Goal: Task Accomplishment & Management: Manage account settings

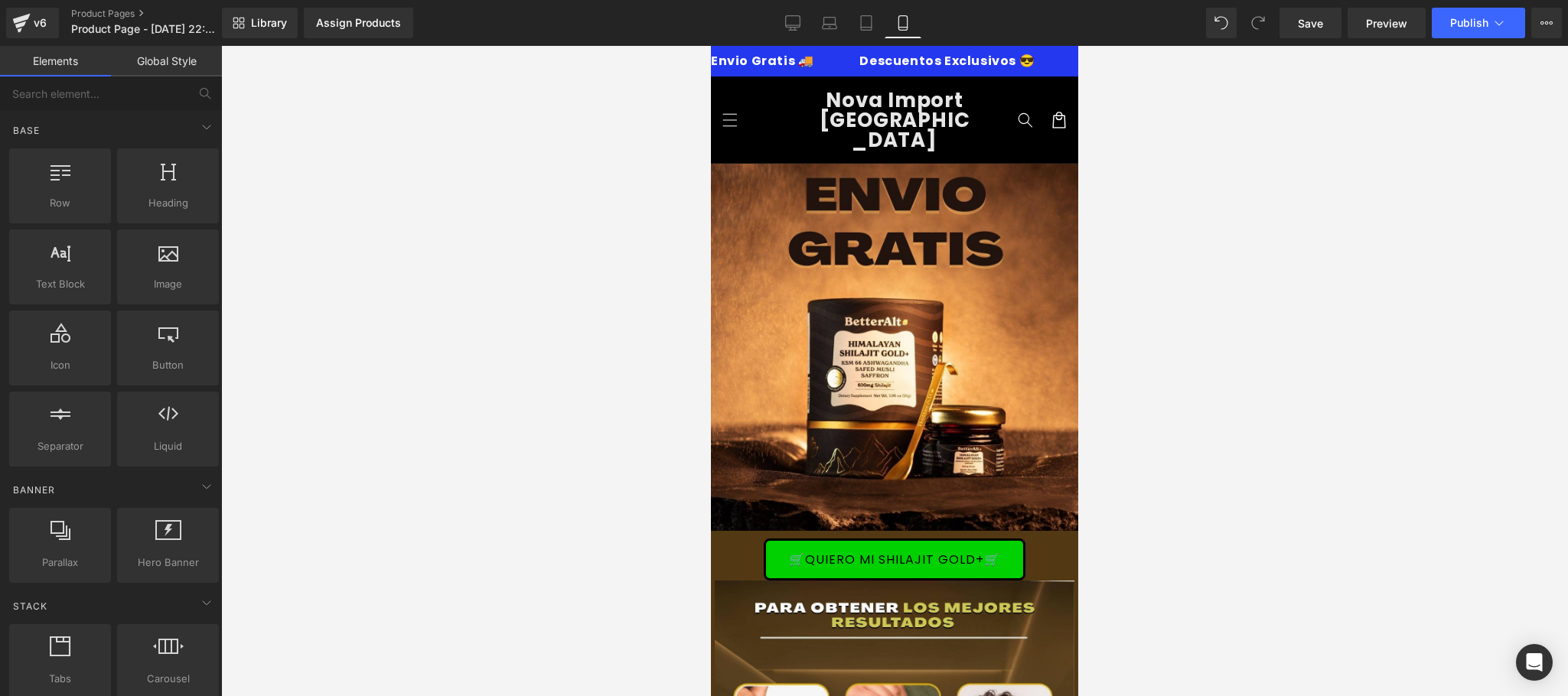
click at [1307, 28] on span "Save" at bounding box center [1309, 23] width 25 height 16
click at [1506, 22] on icon at bounding box center [1498, 23] width 15 height 15
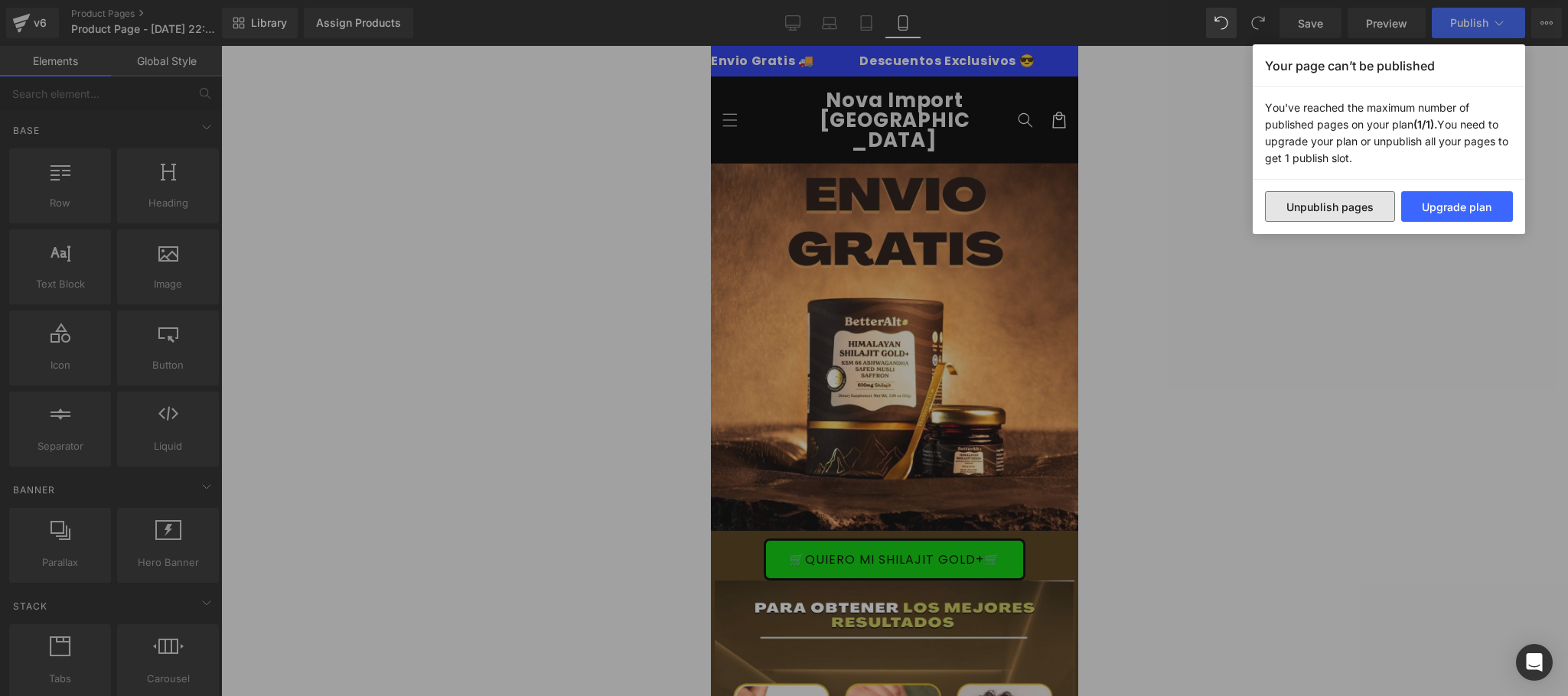
click at [1355, 209] on button "Unpublish pages" at bounding box center [1330, 207] width 130 height 31
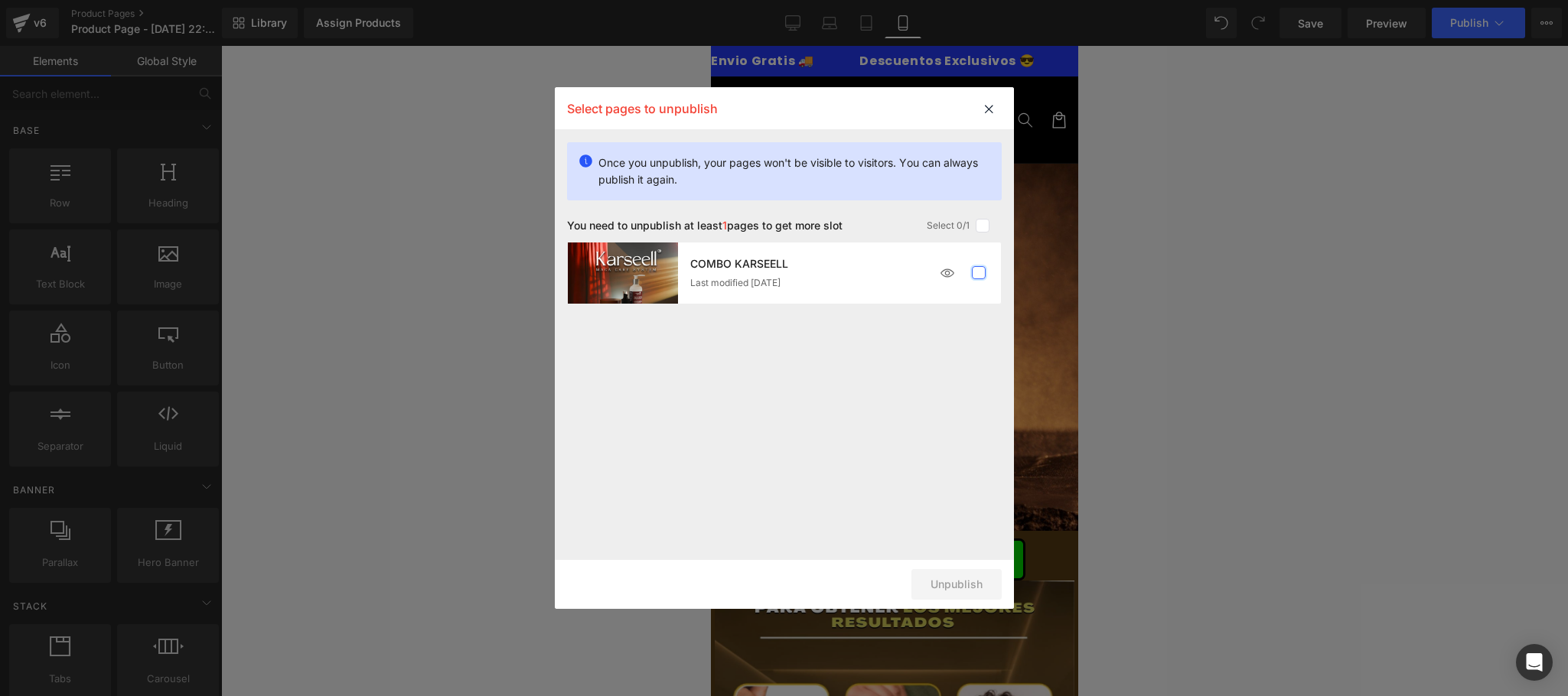
click at [973, 276] on label at bounding box center [978, 272] width 14 height 14
click at [979, 273] on input "checkbox" at bounding box center [979, 273] width 0 height 0
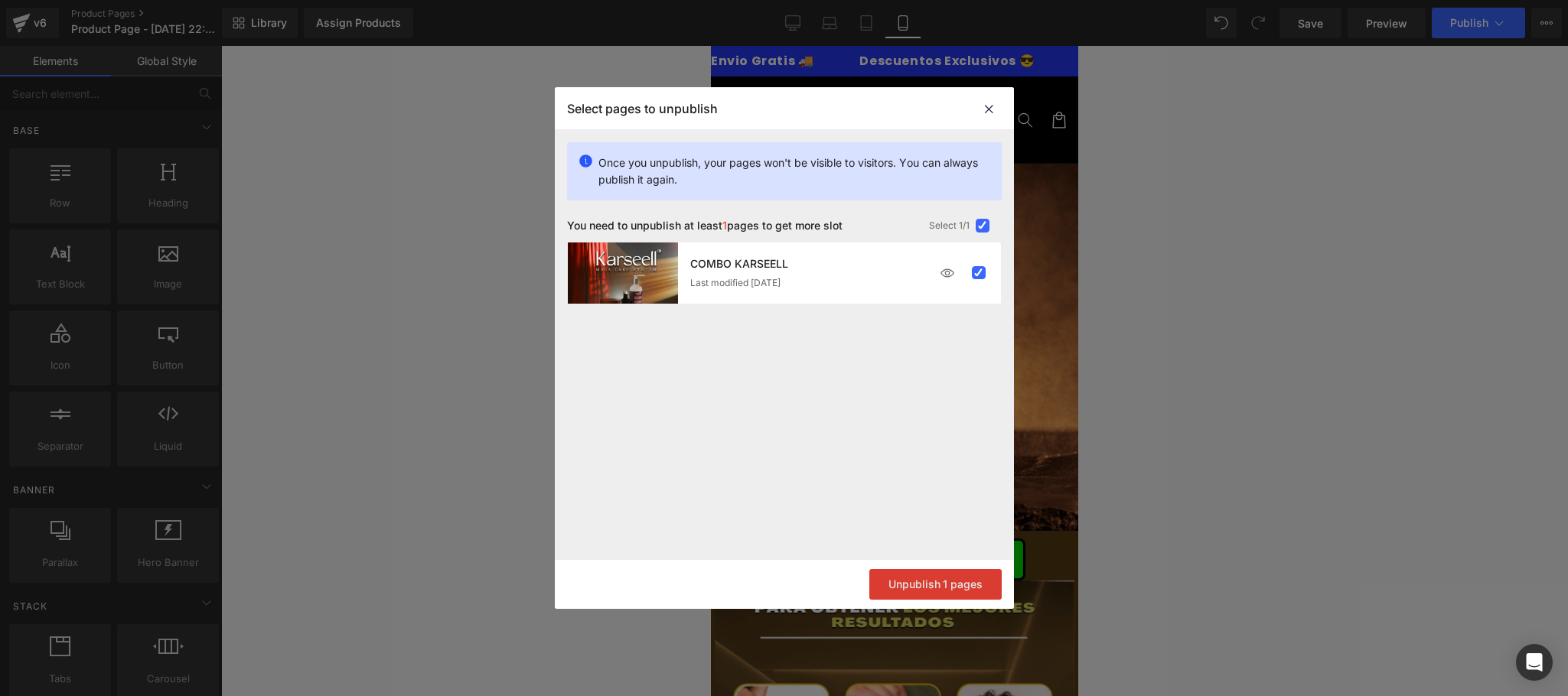
click at [955, 583] on button "Unpublish 1 pages" at bounding box center [935, 584] width 133 height 31
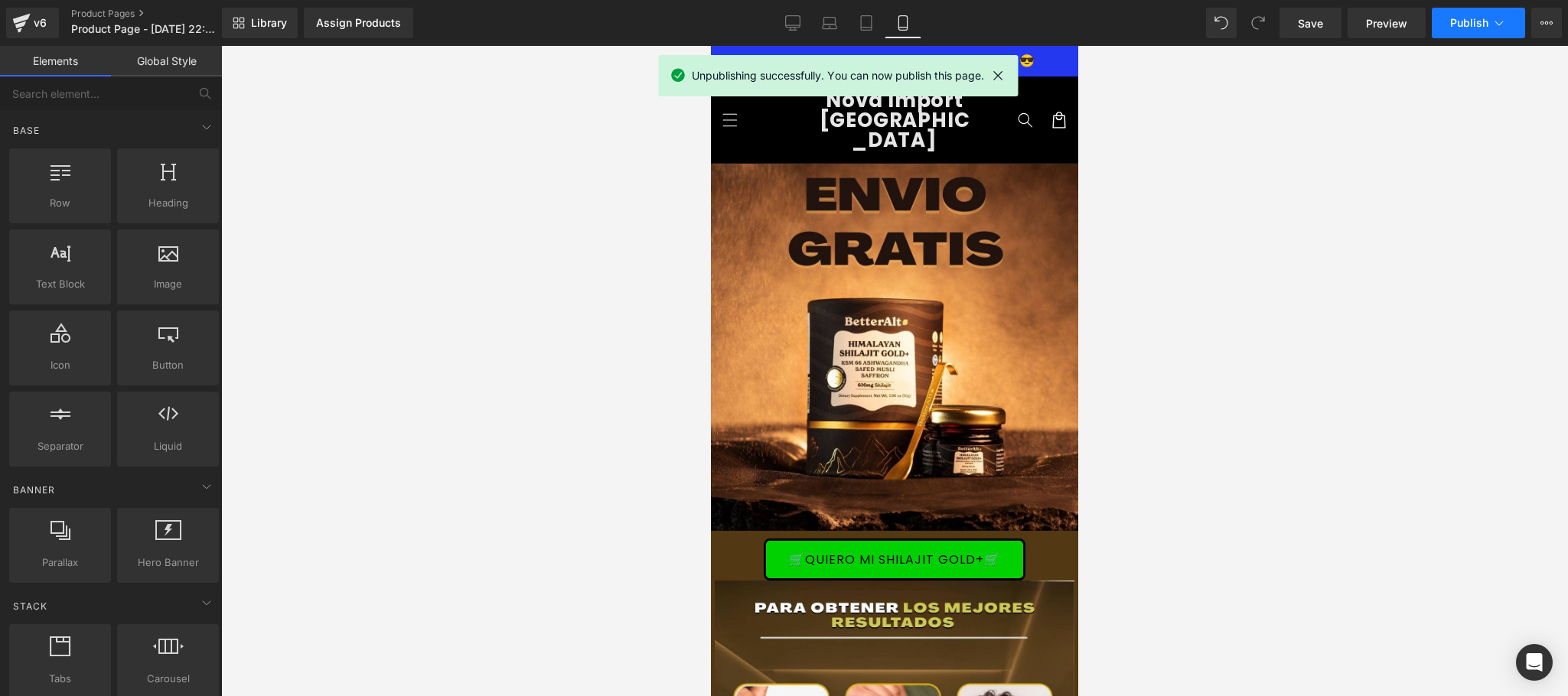
click at [1467, 27] on span "Publish" at bounding box center [1469, 23] width 38 height 12
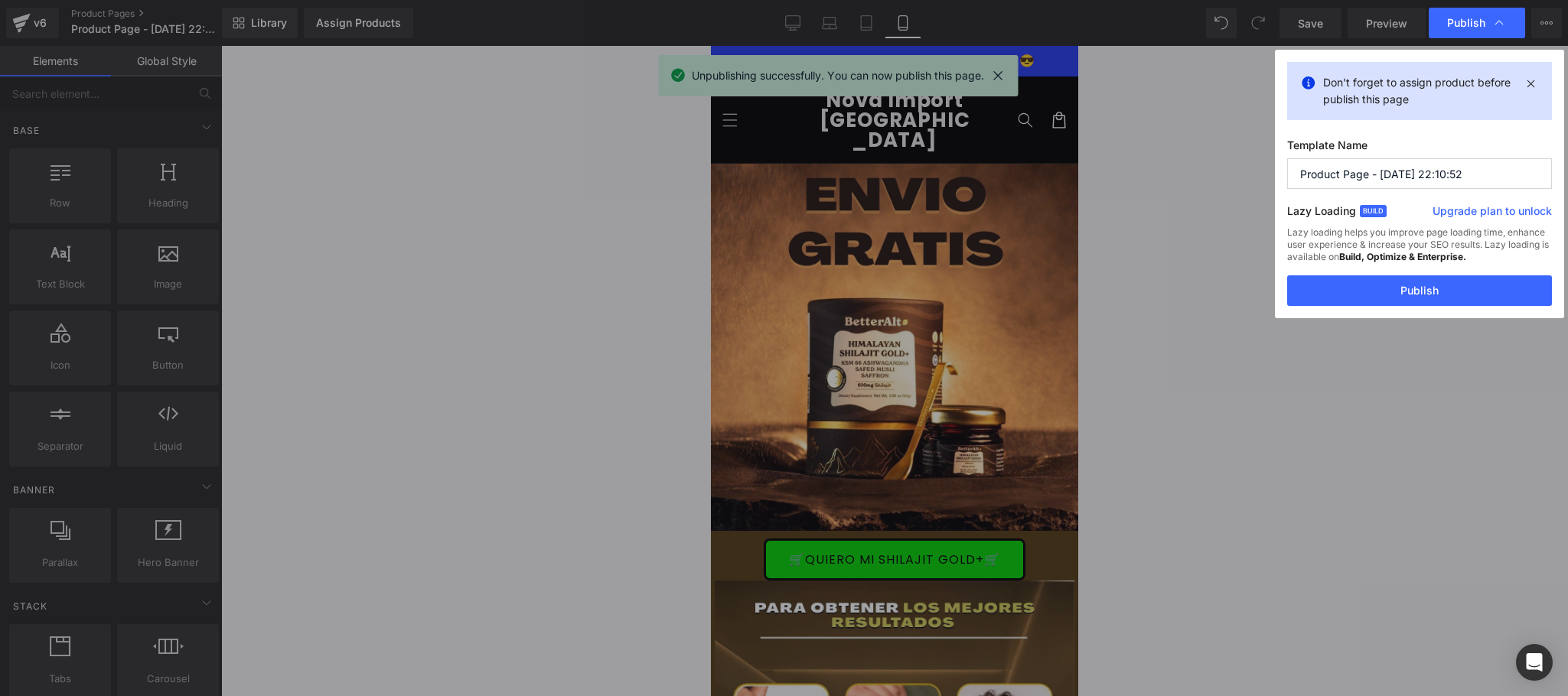
click at [1401, 154] on label "Template Name" at bounding box center [1419, 148] width 265 height 20
click at [1401, 168] on input "Product Page - [DATE] 22:10:52" at bounding box center [1419, 174] width 265 height 31
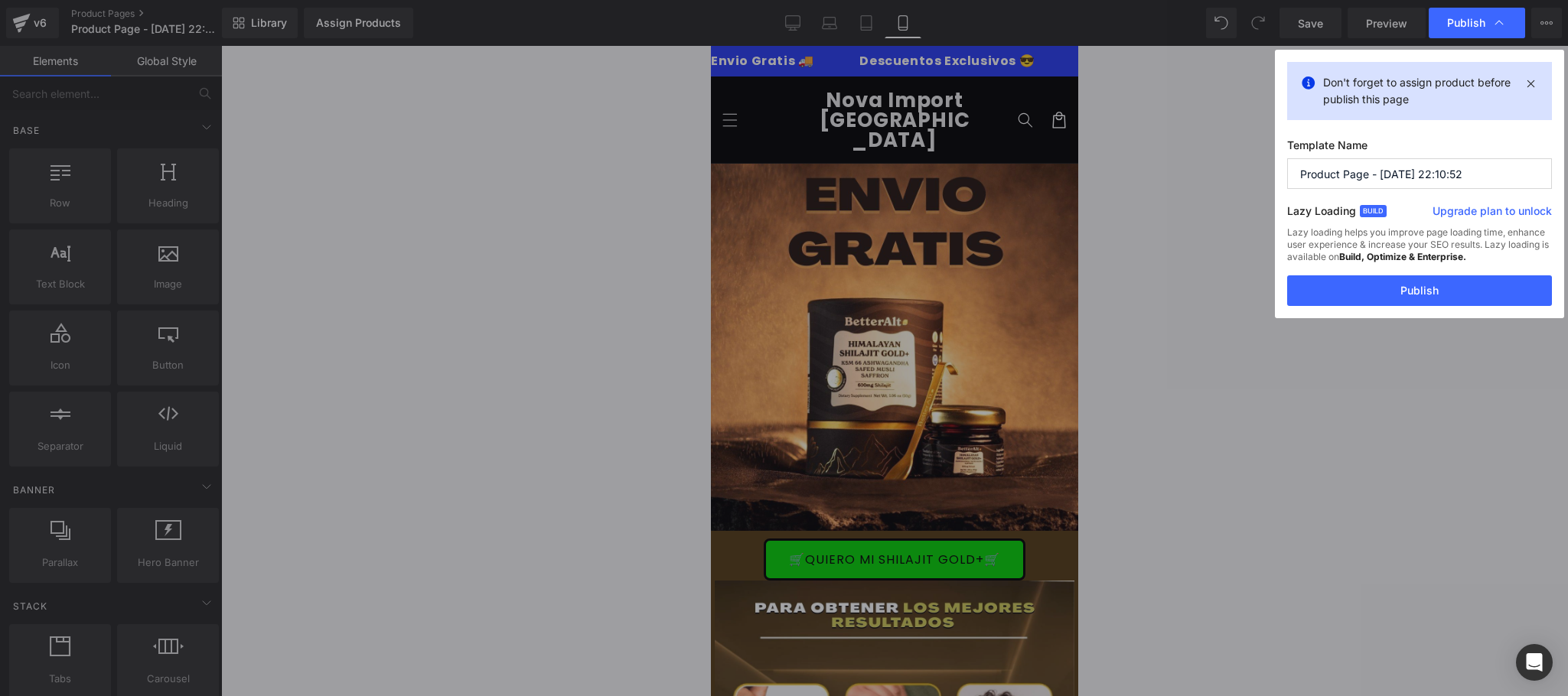
click at [1401, 168] on input "Product Page - [DATE] 22:10:52" at bounding box center [1419, 174] width 265 height 31
type input "SHILAJIT GOLD+"
click at [1387, 283] on button "Publish" at bounding box center [1419, 291] width 265 height 31
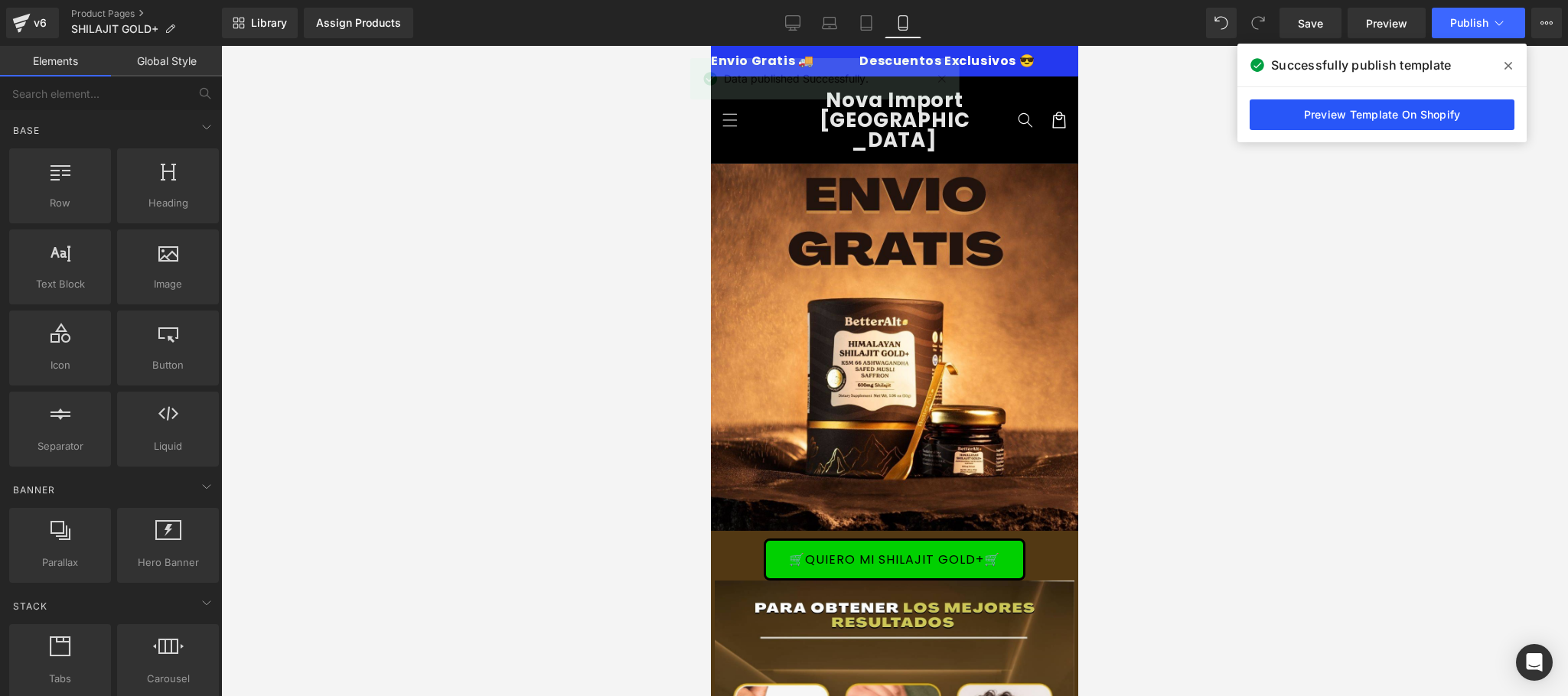
click at [1369, 122] on link "Preview Template On Shopify" at bounding box center [1382, 115] width 265 height 31
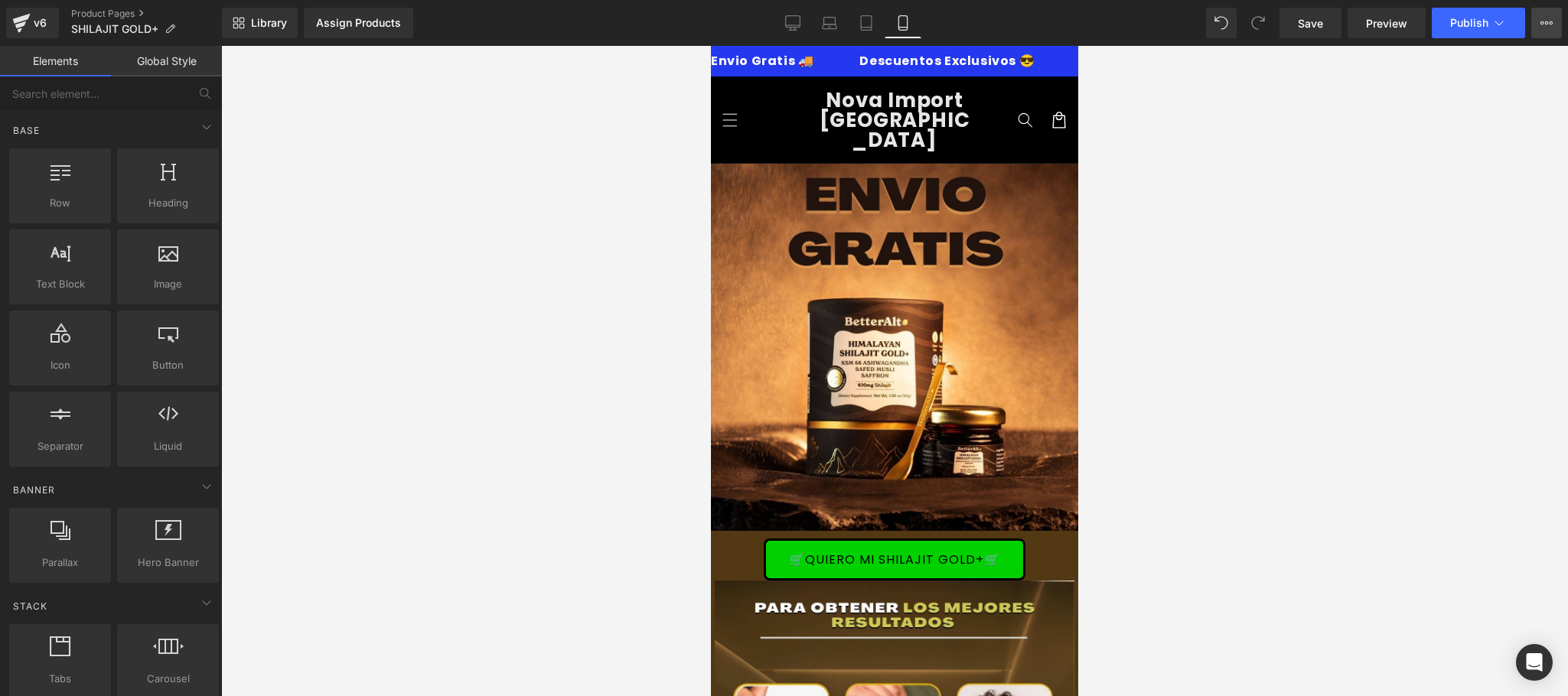
click at [1539, 21] on button "Upgrade Plan View Live Page View with current Template Save Template to Library…" at bounding box center [1546, 23] width 31 height 31
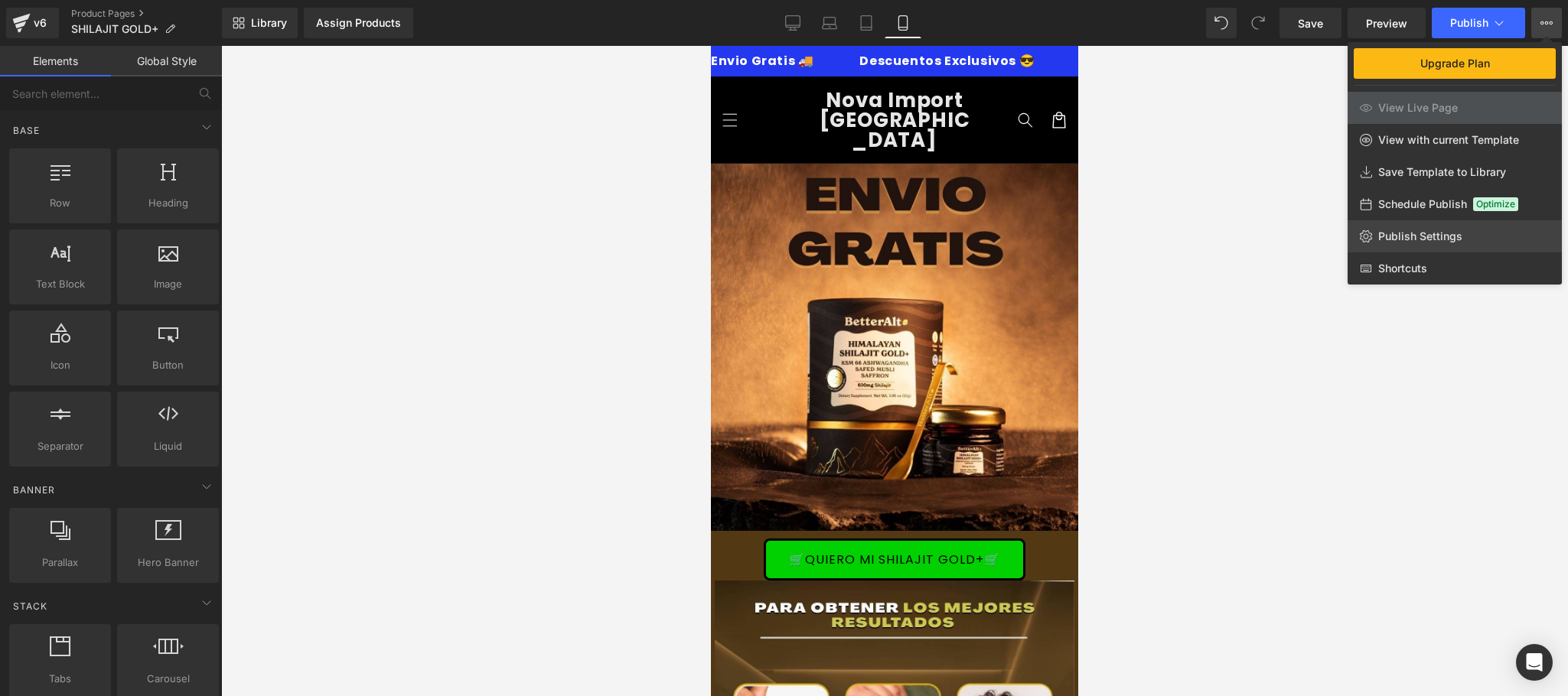
click at [1456, 235] on span "Publish Settings" at bounding box center [1420, 236] width 84 height 14
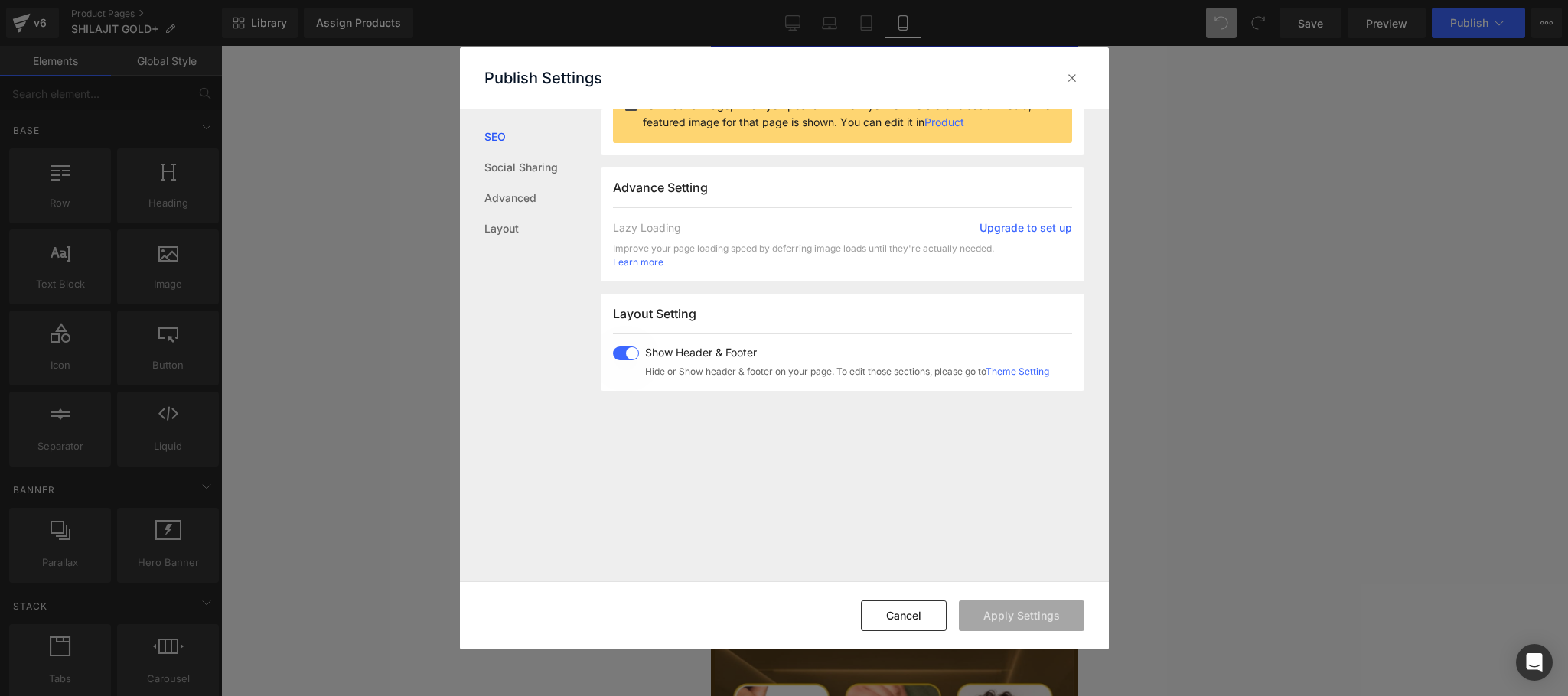
scroll to position [382, 0]
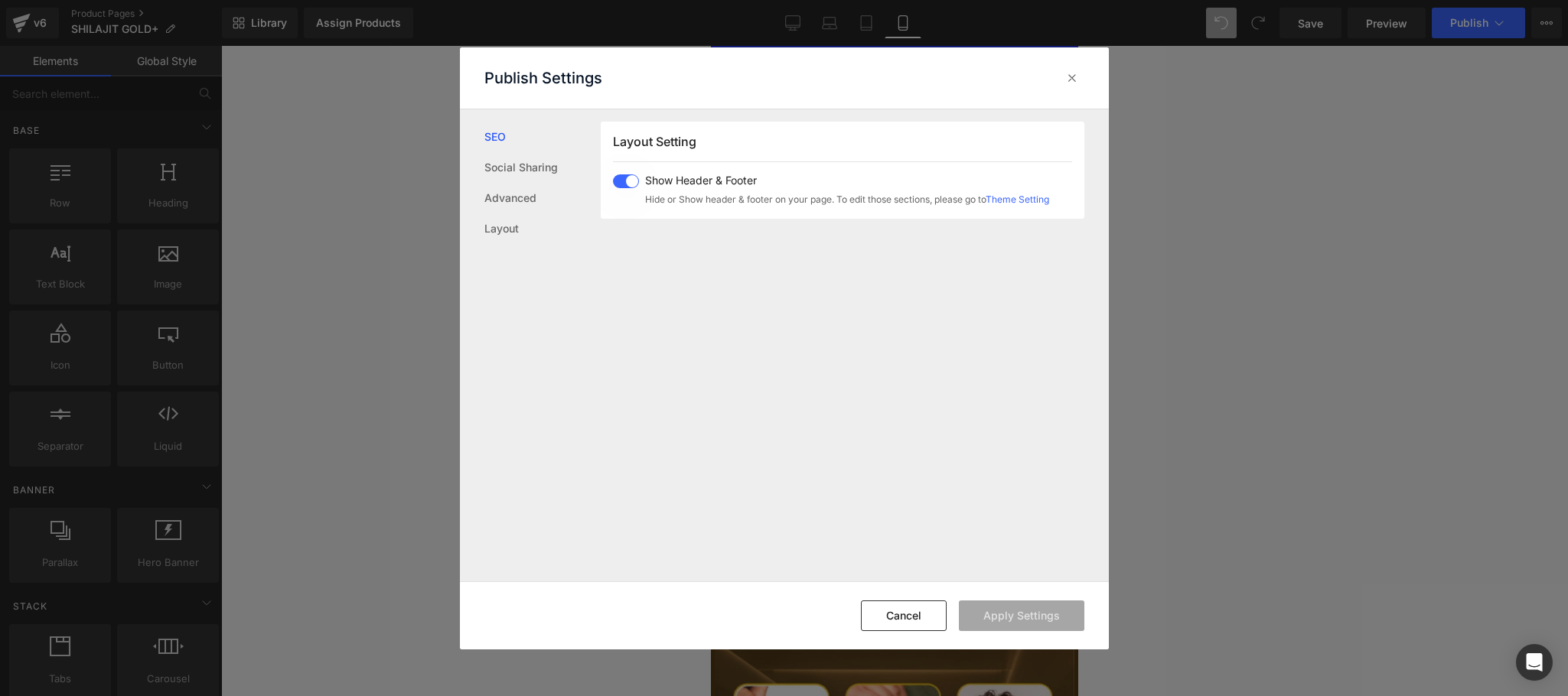
click at [629, 188] on span at bounding box center [626, 181] width 26 height 14
click at [1001, 611] on button "Apply Settings" at bounding box center [1021, 616] width 125 height 31
click at [1069, 80] on icon at bounding box center [1072, 78] width 15 height 15
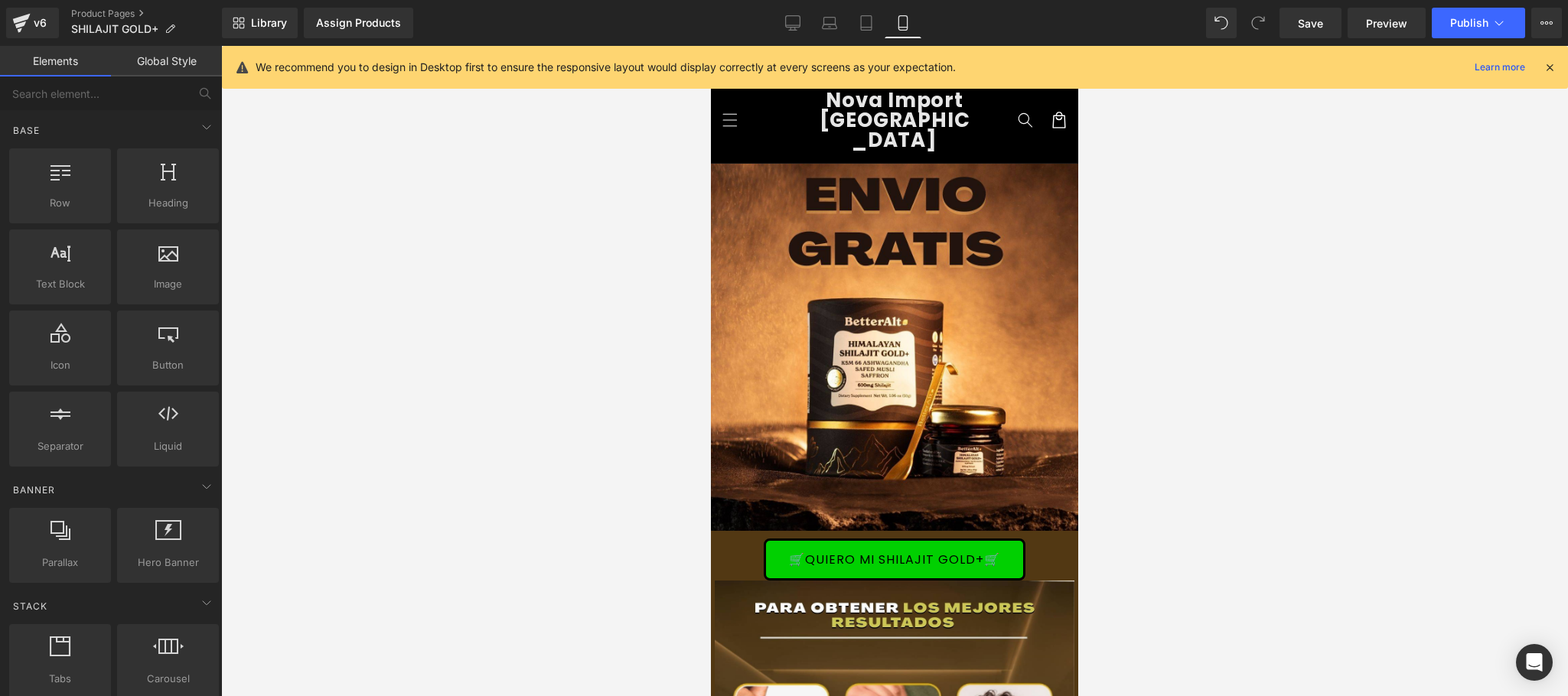
click at [1545, 67] on icon at bounding box center [1549, 67] width 14 height 14
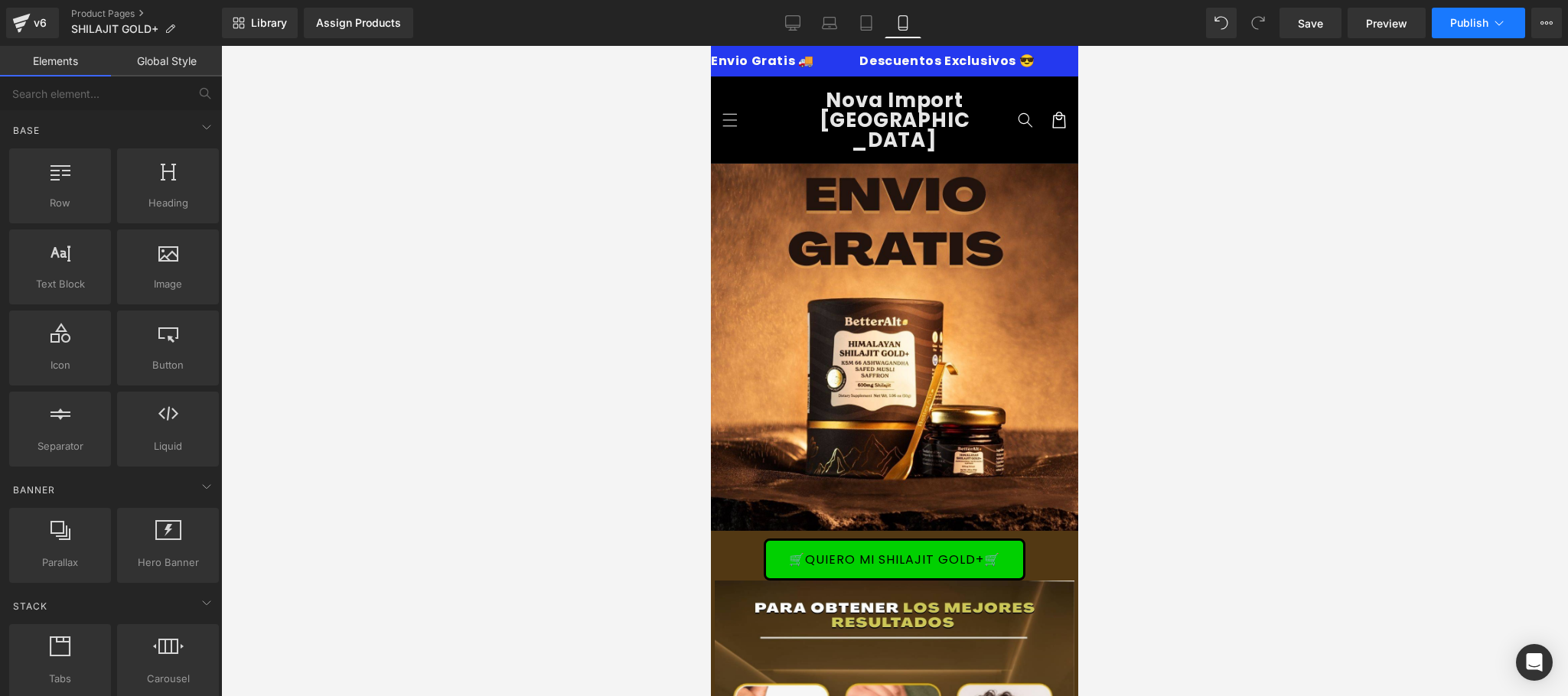
click at [1457, 25] on span "Publish" at bounding box center [1469, 23] width 38 height 12
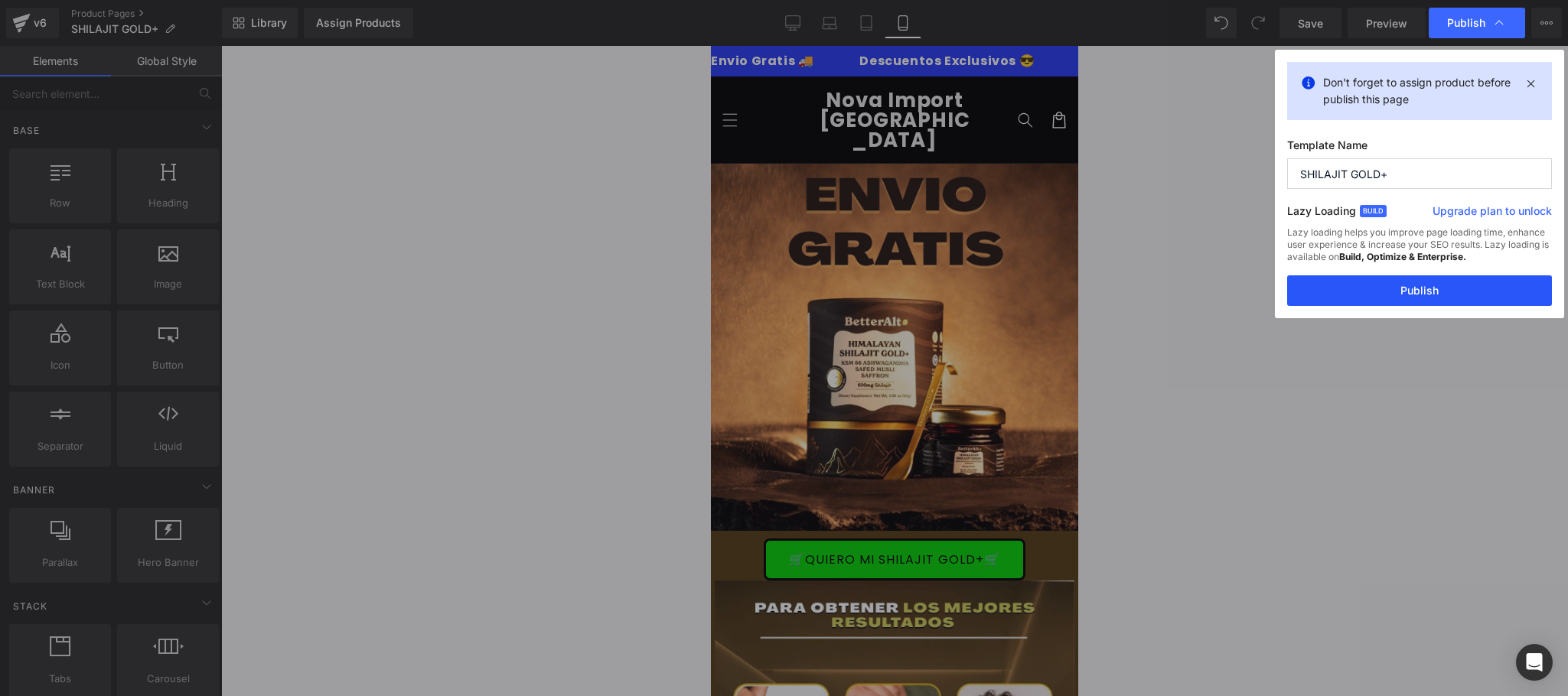
click at [1367, 299] on button "Publish" at bounding box center [1419, 291] width 265 height 31
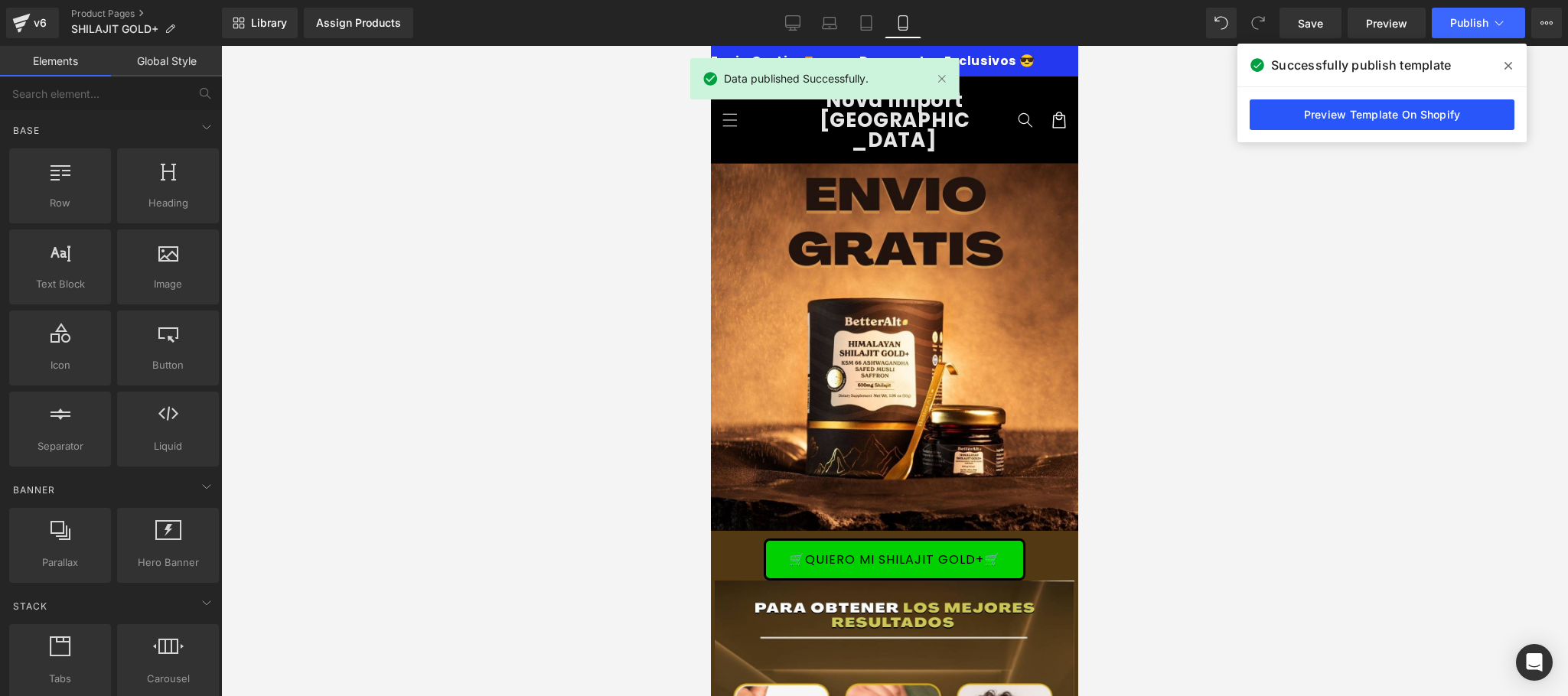
click at [1410, 120] on link "Preview Template On Shopify" at bounding box center [1382, 115] width 265 height 31
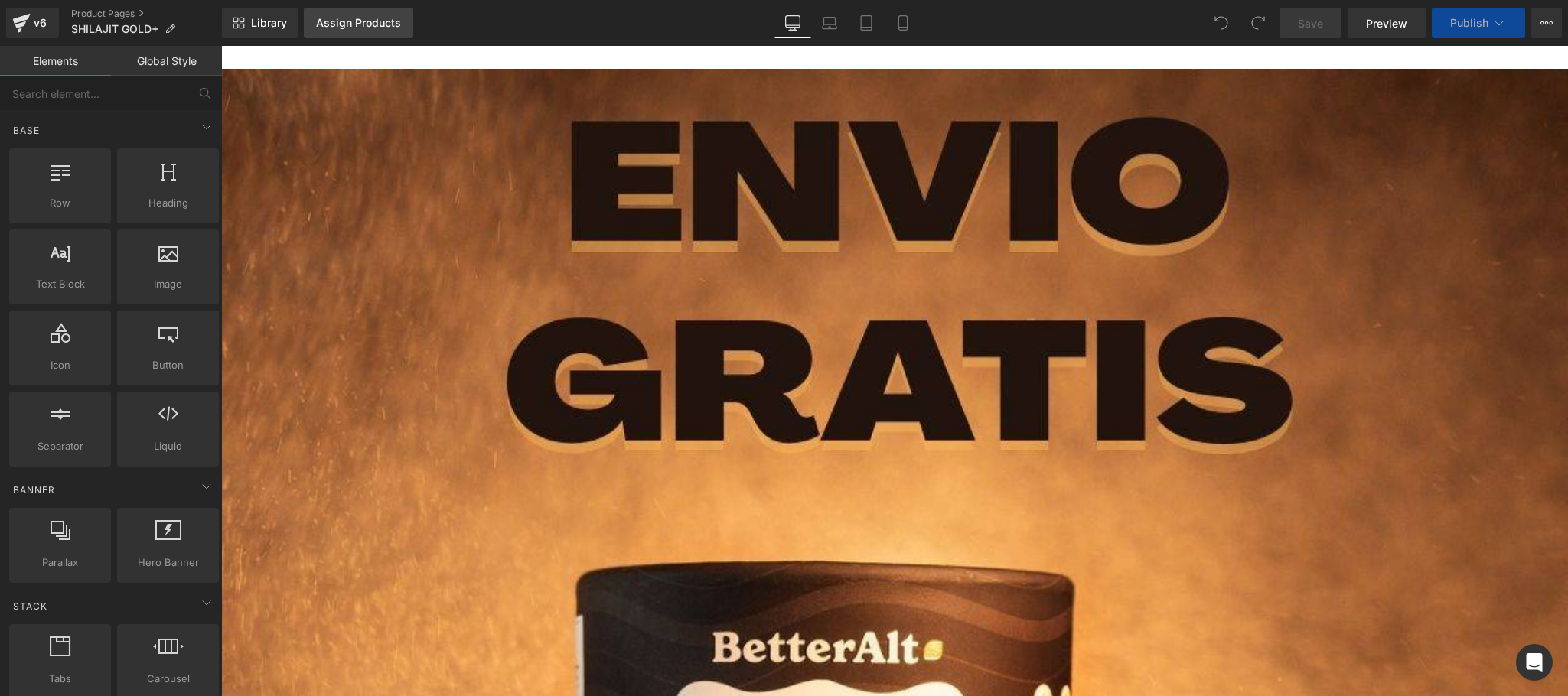
drag, startPoint x: 0, startPoint y: 0, endPoint x: 377, endPoint y: 25, distance: 377.8
click at [377, 25] on div "Assign Products" at bounding box center [358, 23] width 85 height 12
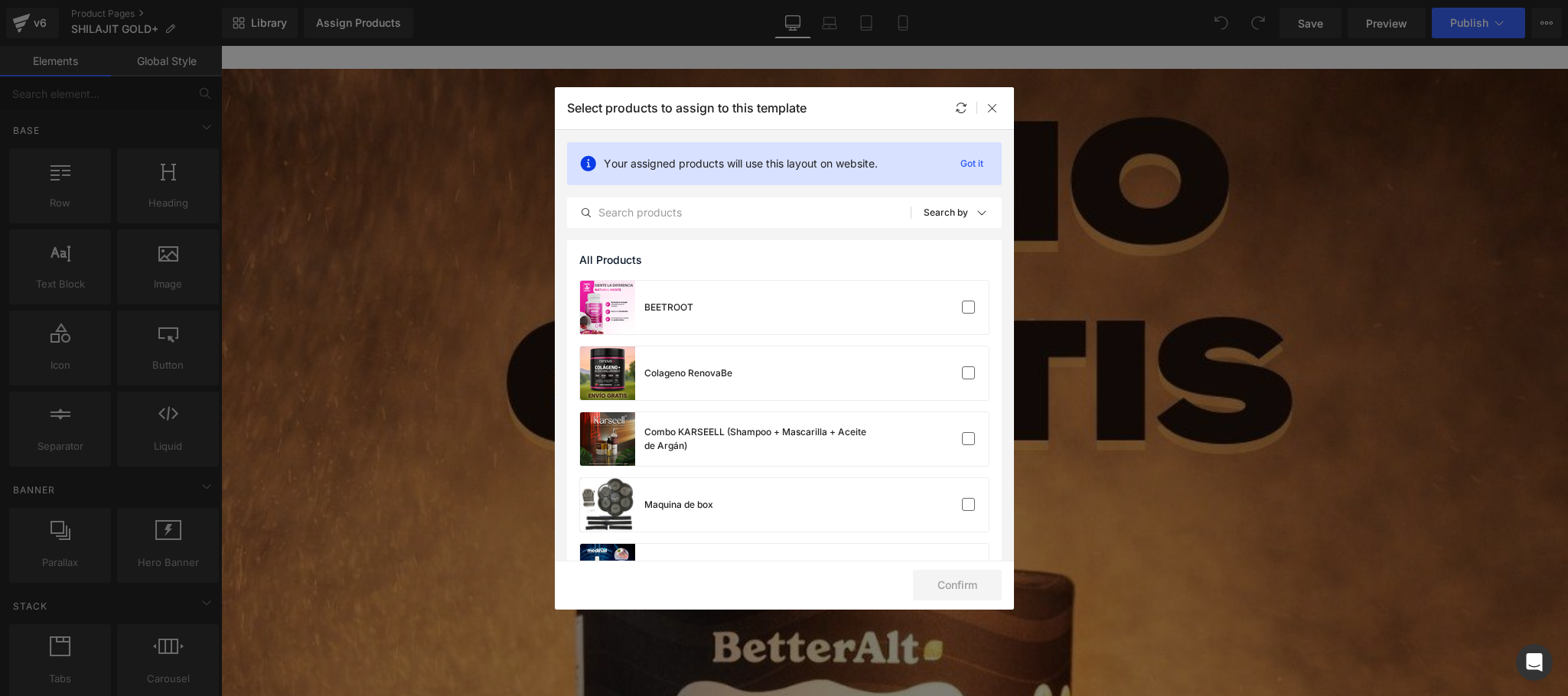
scroll to position [323, 0]
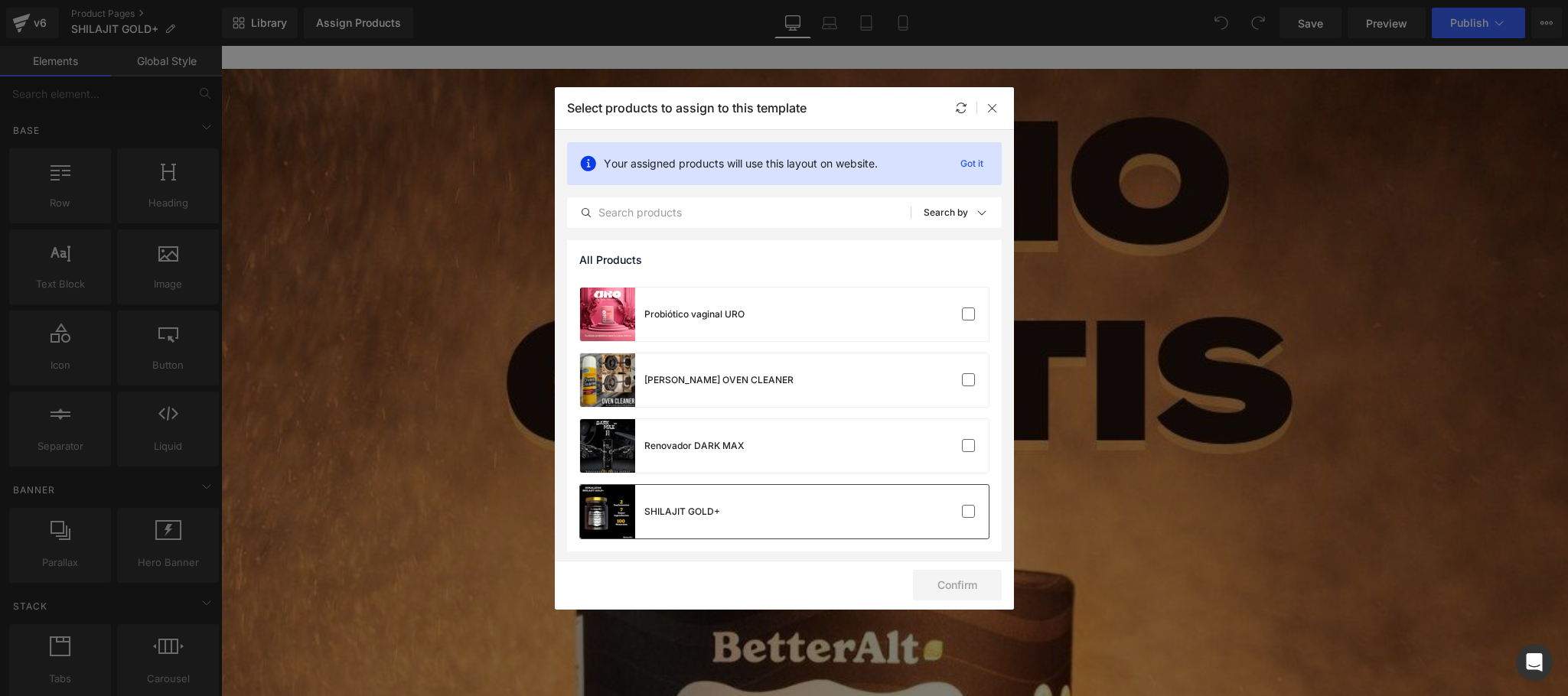
click at [918, 520] on div "SHILAJIT GOLD+" at bounding box center [785, 512] width 409 height 53
click at [979, 591] on button "Confirm" at bounding box center [957, 585] width 89 height 31
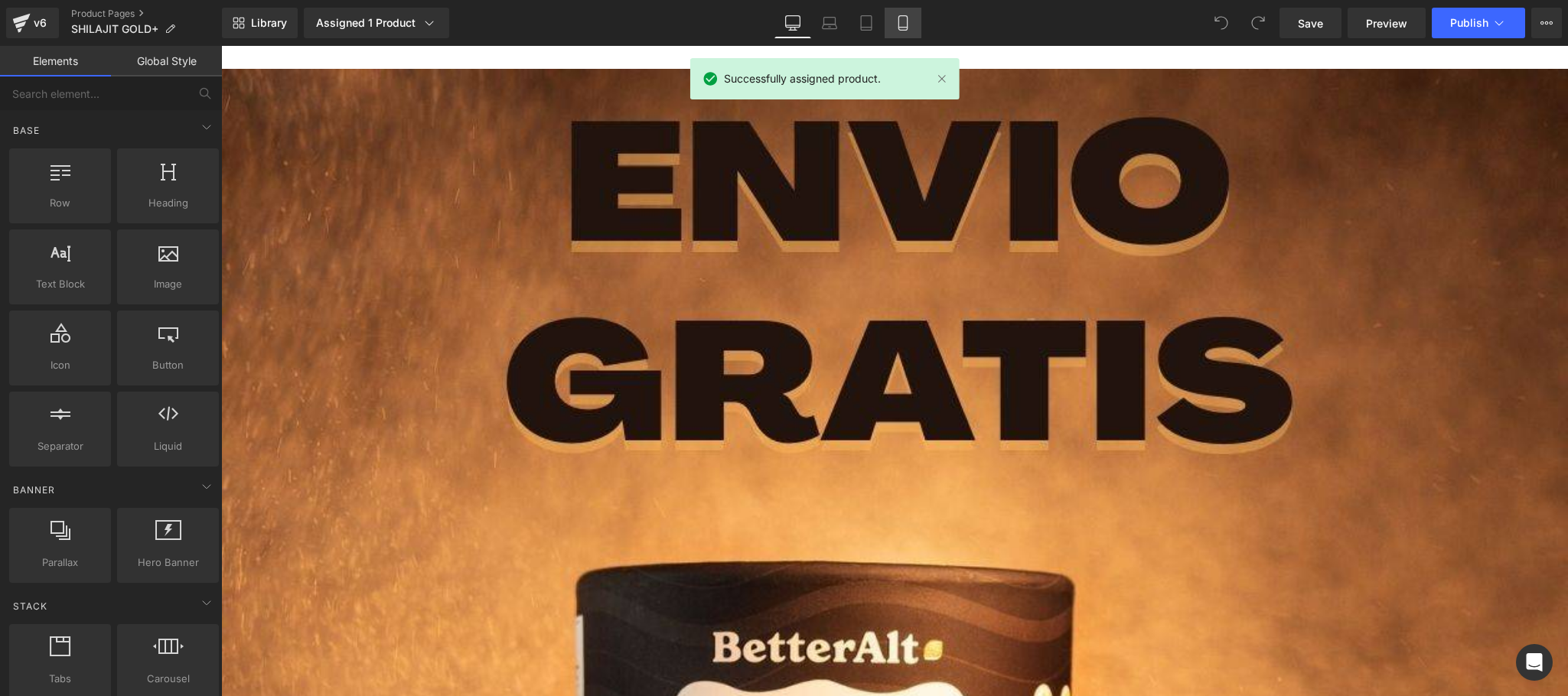
click at [897, 31] on link "Mobile" at bounding box center [902, 23] width 36 height 31
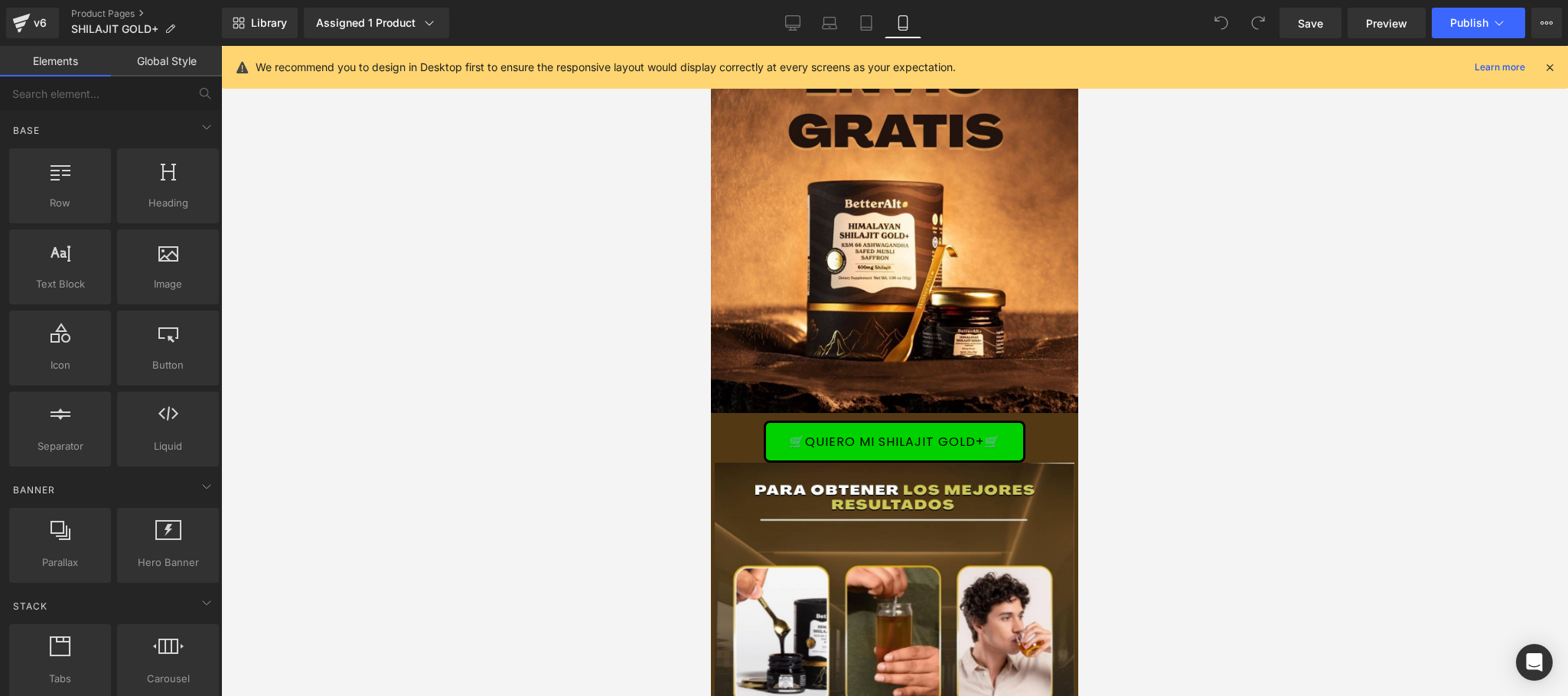
click at [941, 77] on div at bounding box center [824, 79] width 269 height 43
click at [1554, 74] on div at bounding box center [1549, 67] width 12 height 17
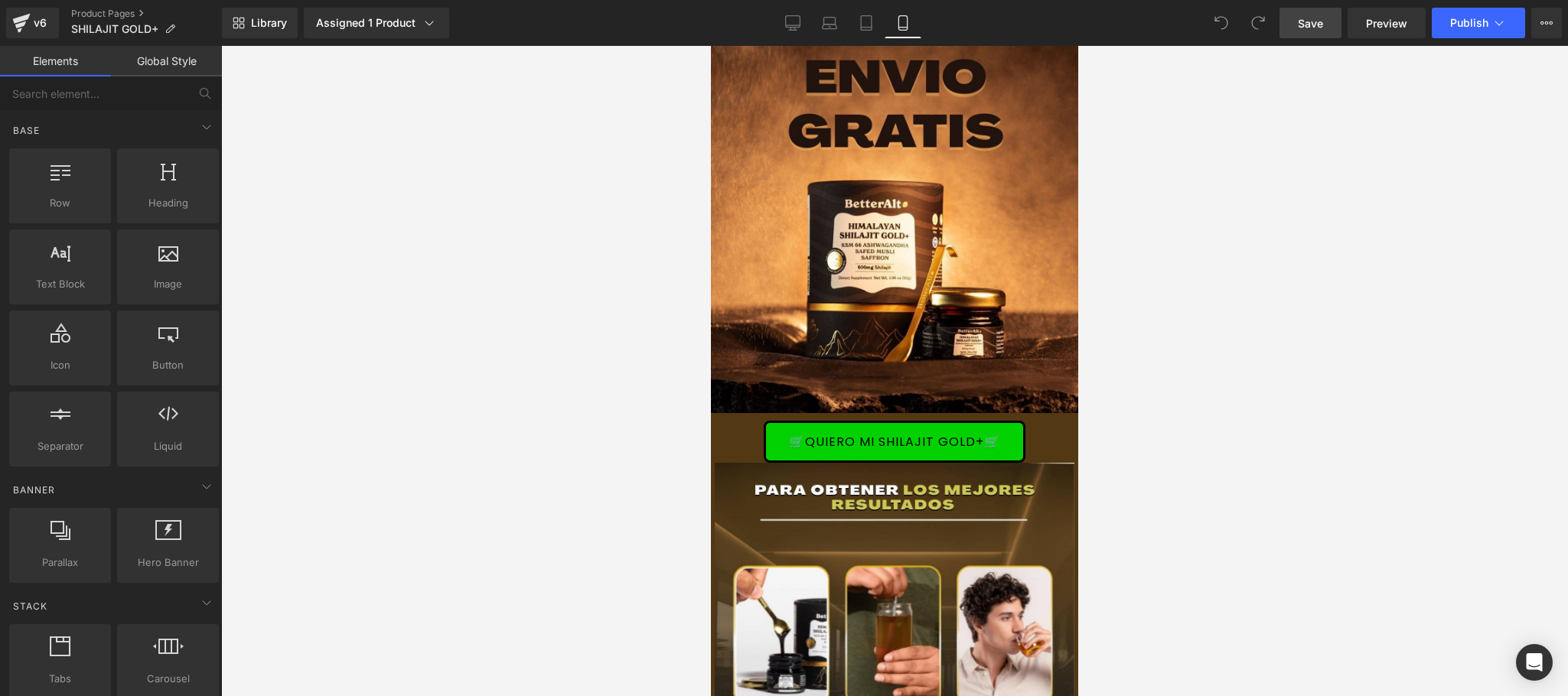
click at [1316, 22] on span "Save" at bounding box center [1309, 23] width 25 height 16
click at [1461, 19] on span "Publish" at bounding box center [1469, 23] width 38 height 12
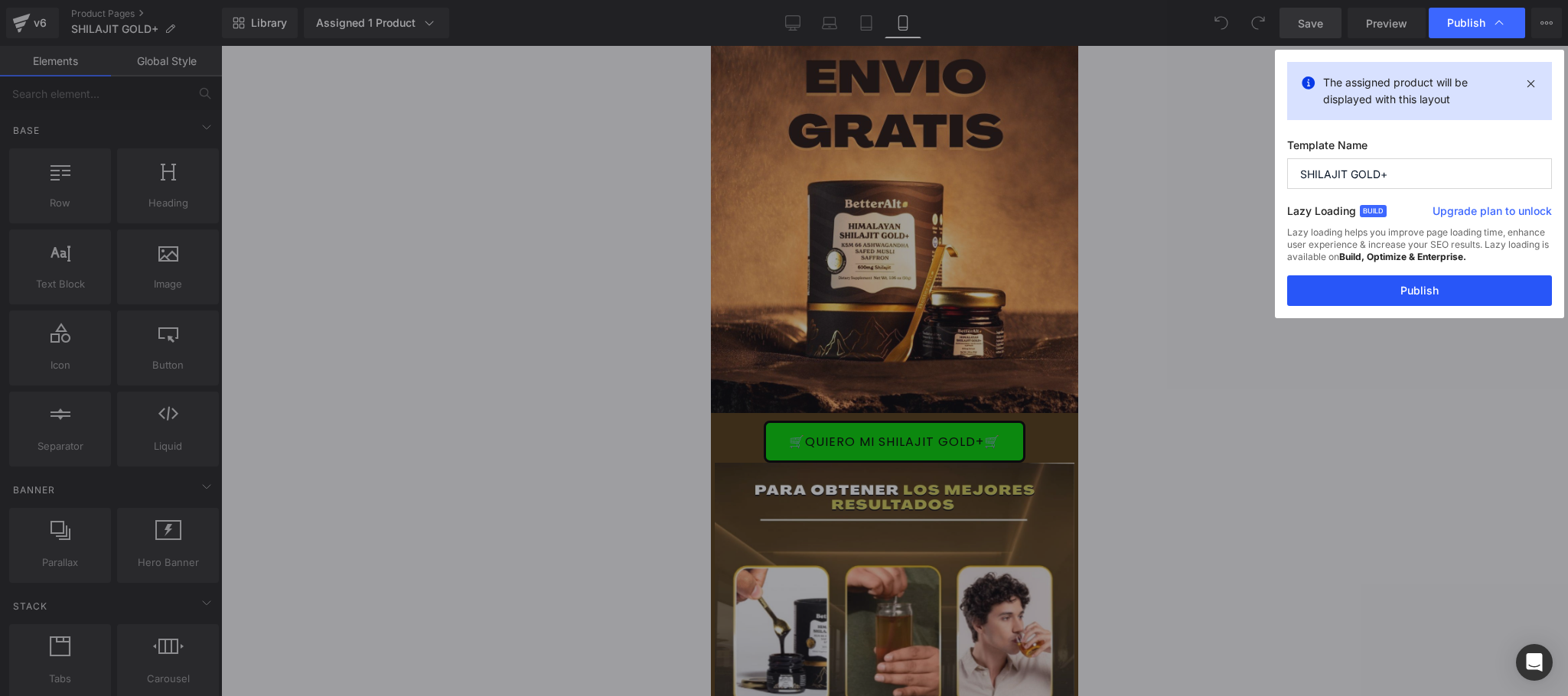
click at [1418, 294] on button "Publish" at bounding box center [1419, 291] width 265 height 31
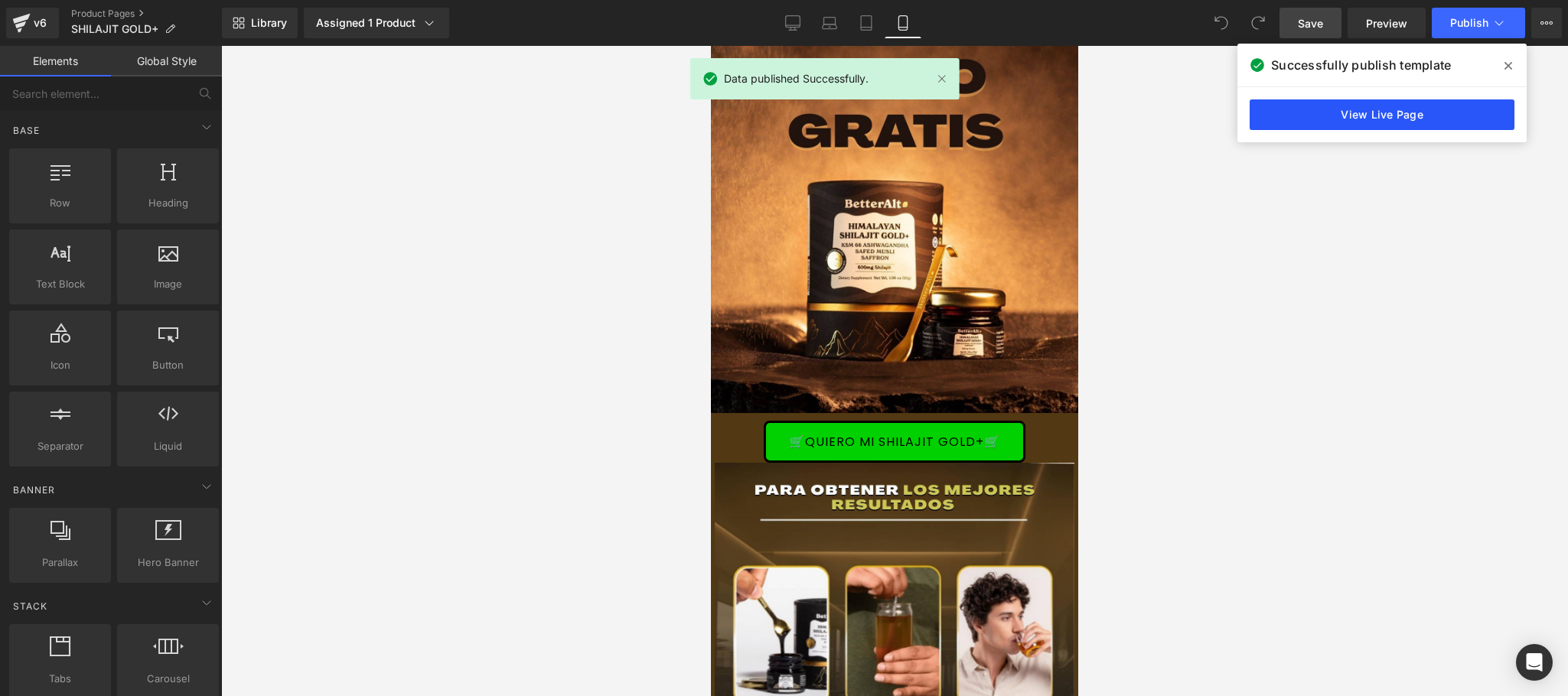
click at [1353, 112] on link "View Live Page" at bounding box center [1382, 115] width 265 height 31
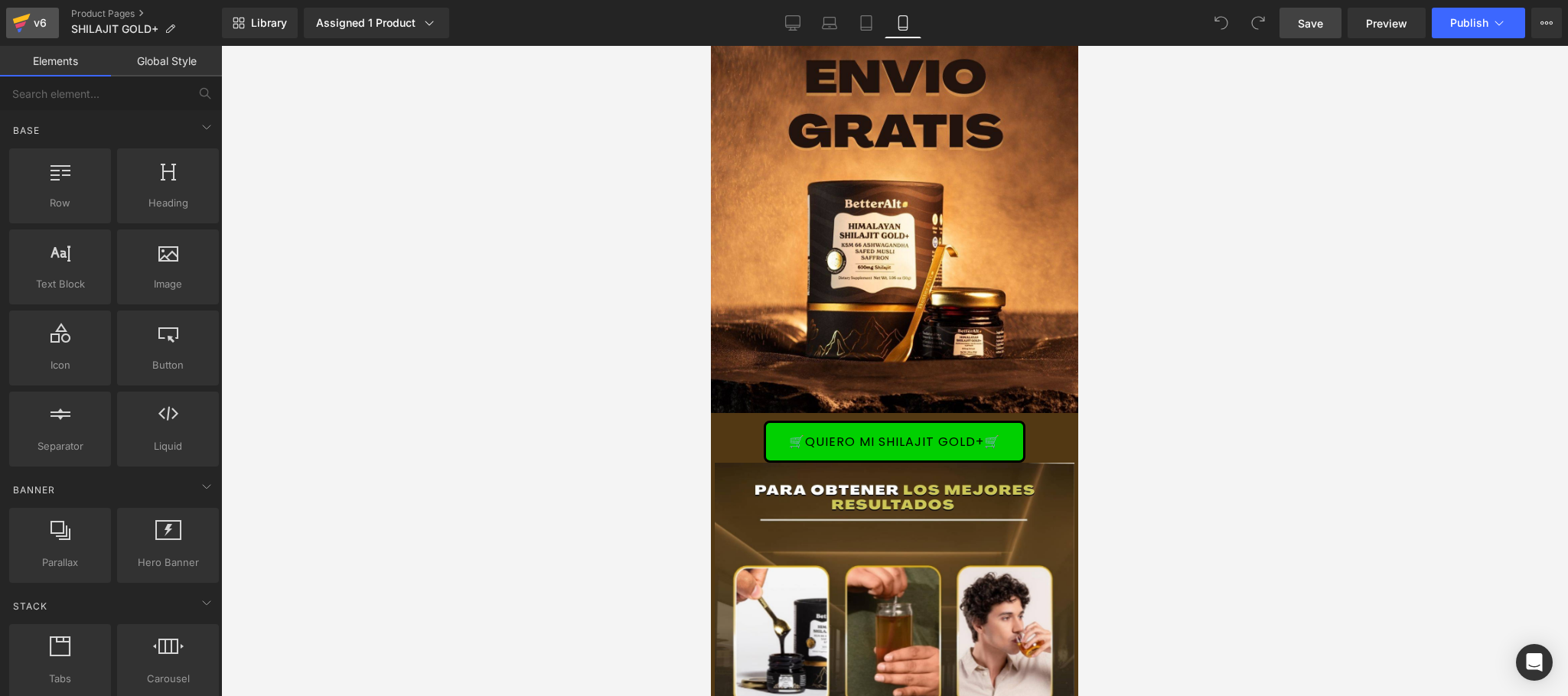
click at [48, 23] on div "v6" at bounding box center [40, 23] width 19 height 20
